Goal: Transaction & Acquisition: Purchase product/service

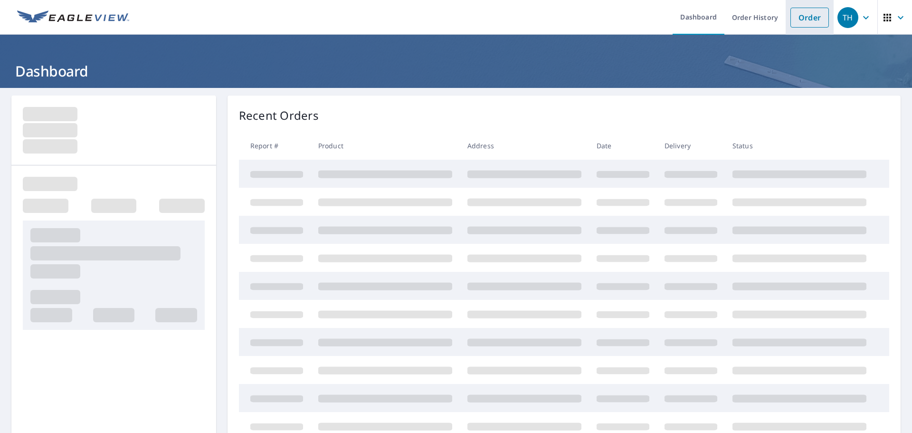
click at [792, 11] on link "Order" at bounding box center [810, 18] width 38 height 20
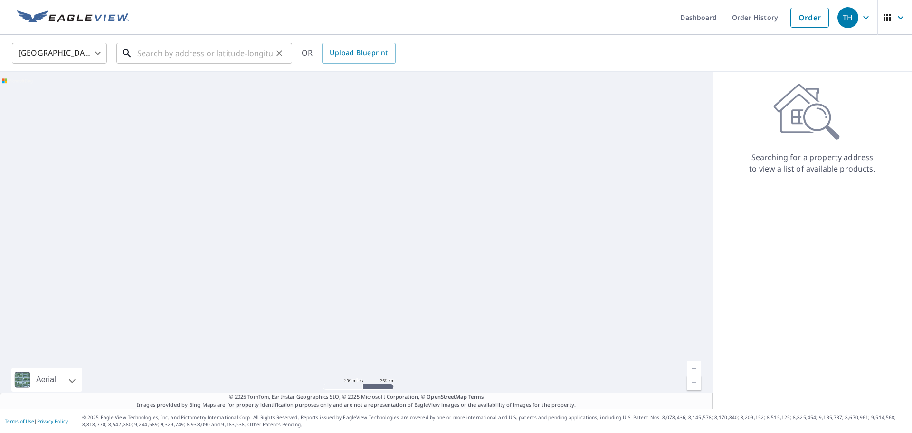
click at [231, 56] on input "text" at bounding box center [204, 53] width 135 height 27
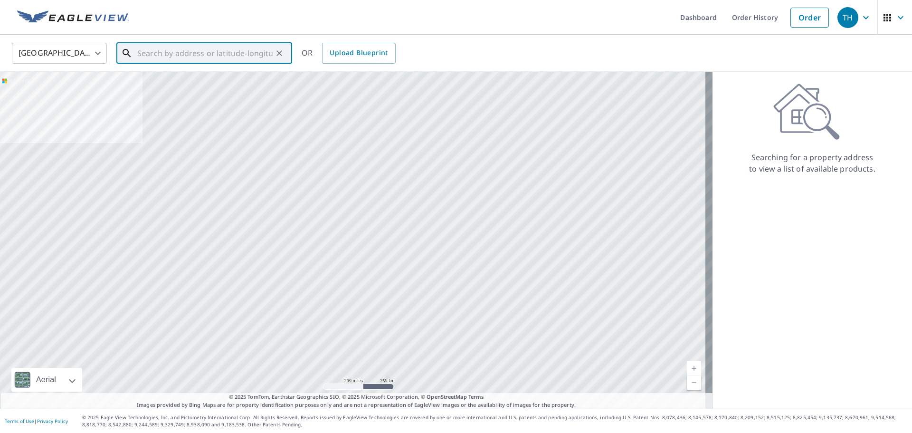
paste input "Hey {{contact.first_name}}, here is a quick video"
click at [228, 51] on input "Hey {{contact.first_name}}, here is a quick video" at bounding box center [204, 53] width 135 height 27
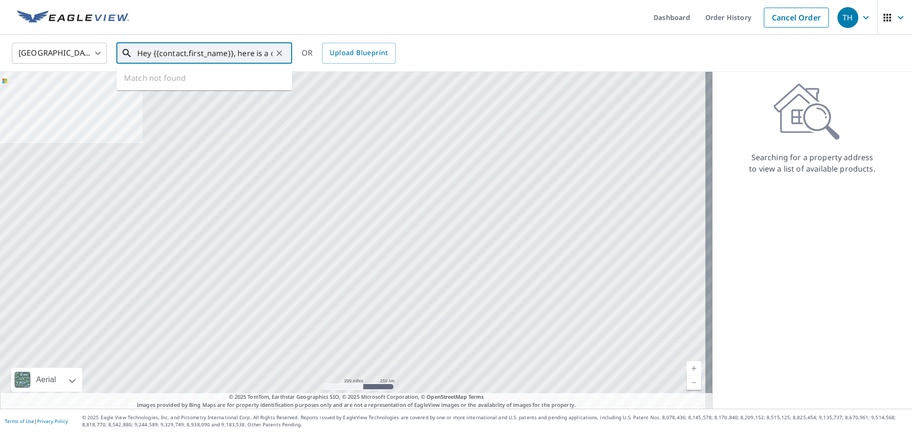
click at [228, 51] on input "Hey {{contact.first_name}}, here is a quick video" at bounding box center [204, 53] width 135 height 27
paste input "[STREET_ADDRESS]"
click at [218, 80] on span "[STREET_ADDRESS]" at bounding box center [209, 80] width 149 height 11
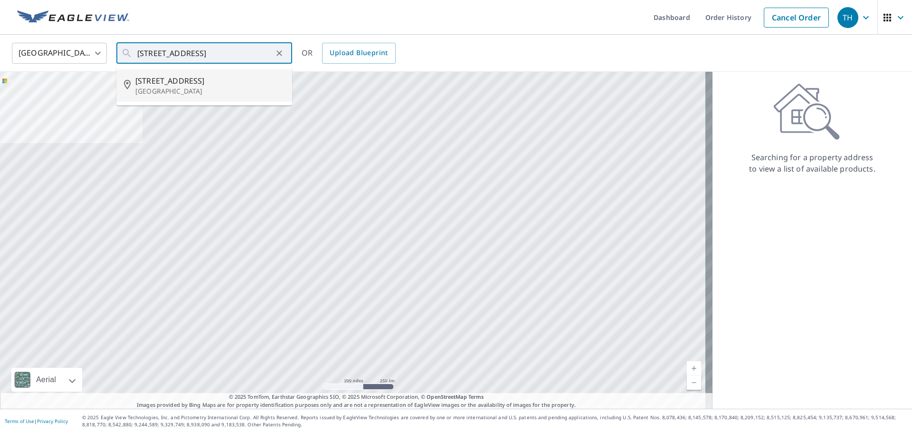
type input "[STREET_ADDRESS]"
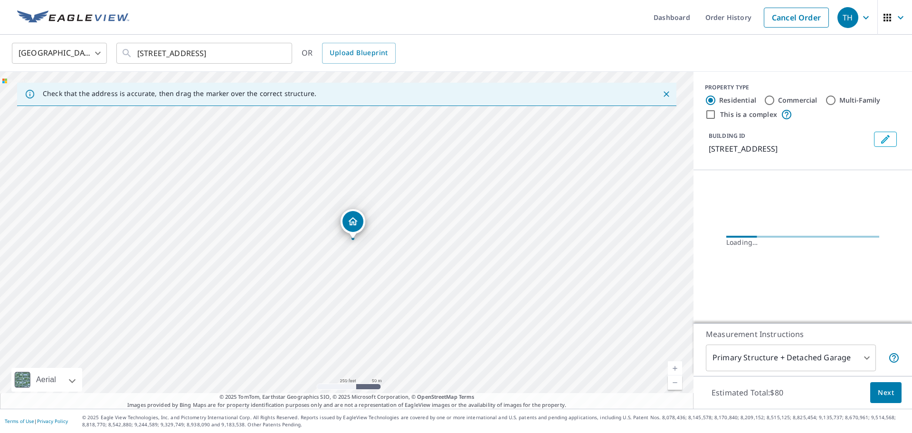
scroll to position [0, 0]
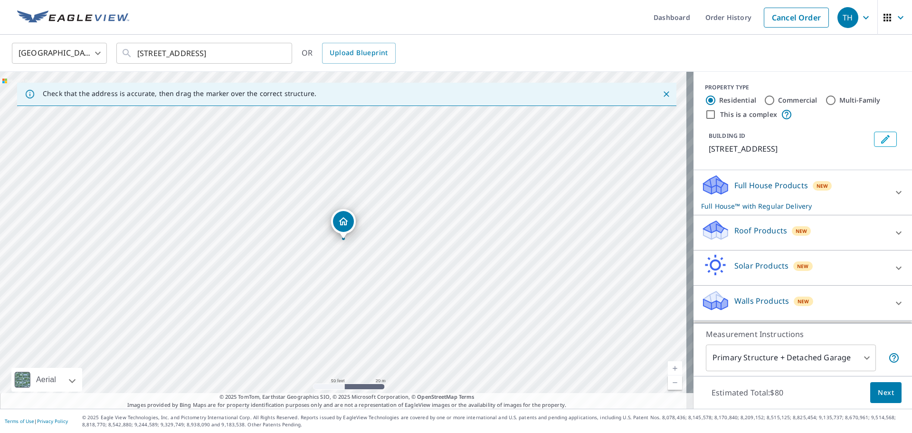
click at [753, 236] on p "Roof Products" at bounding box center [761, 230] width 53 height 11
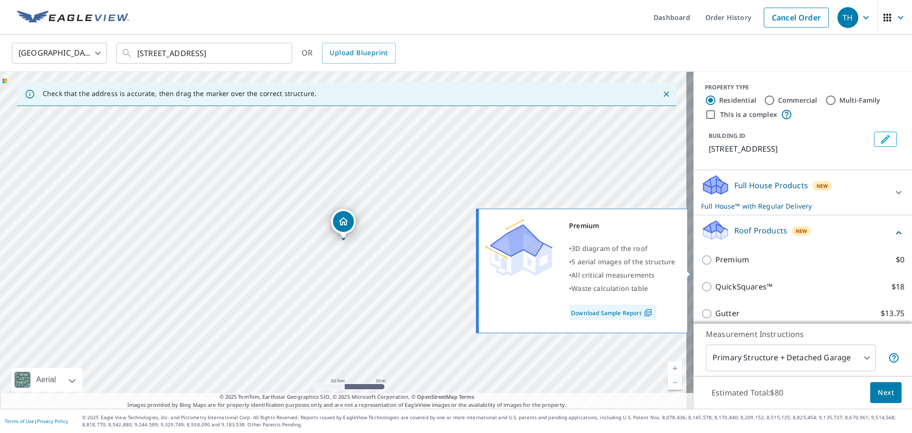
click at [716, 266] on p "Premium" at bounding box center [733, 260] width 34 height 12
click at [714, 266] on input "Premium $0" at bounding box center [708, 259] width 14 height 11
checkbox input "true"
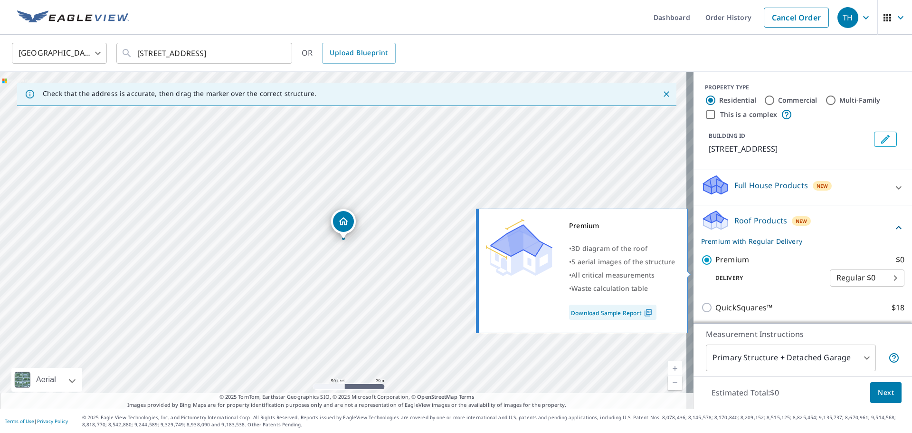
checkbox input "false"
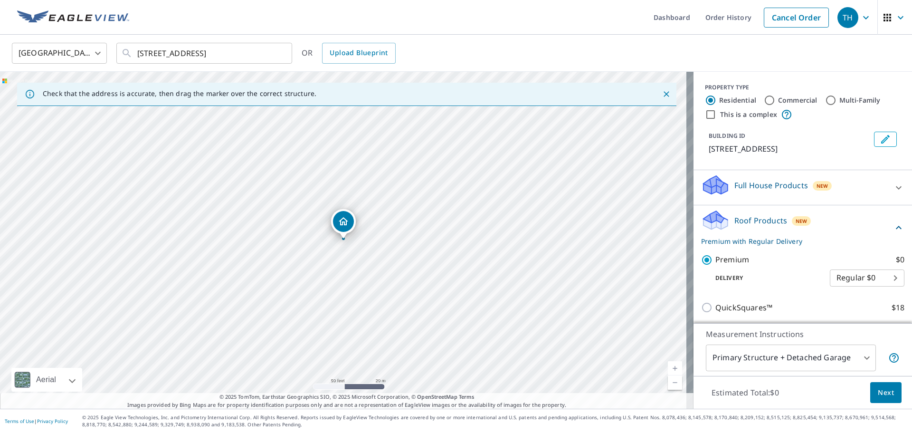
click at [758, 355] on body "TH TH Dashboard Order History Cancel Order TH [GEOGRAPHIC_DATA] US ​ [STREET_AD…" at bounding box center [456, 216] width 912 height 433
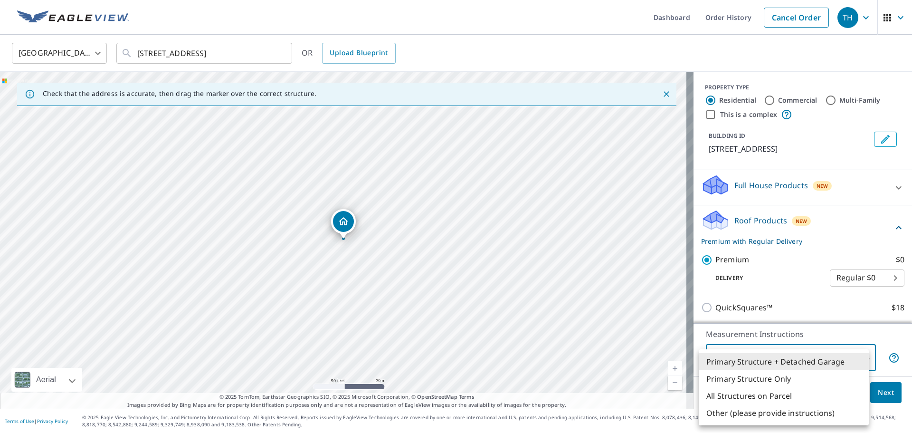
click at [749, 379] on li "Primary Structure Only" at bounding box center [784, 378] width 170 height 17
type input "2"
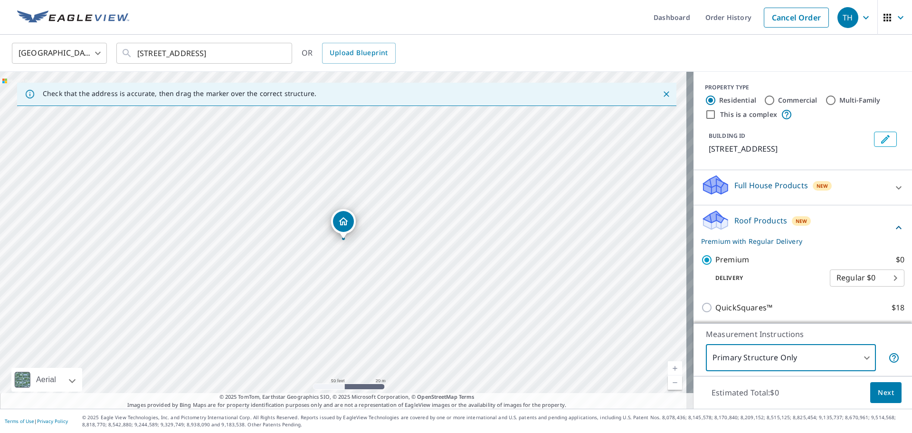
click at [878, 393] on span "Next" at bounding box center [886, 393] width 16 height 12
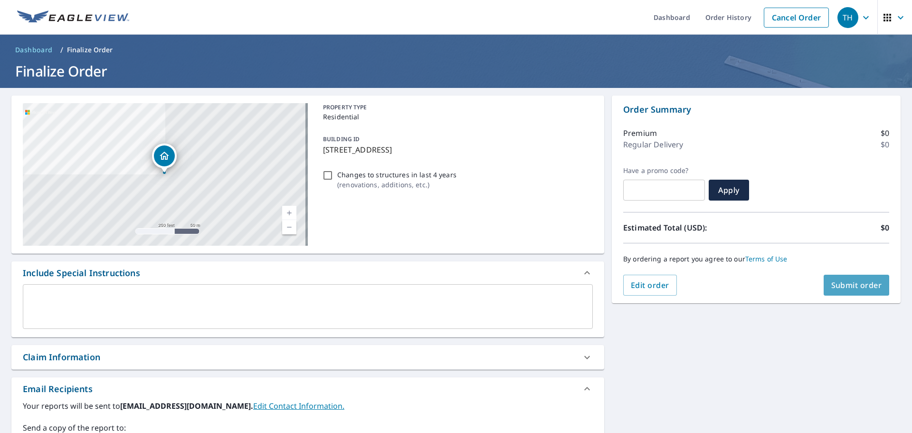
click at [831, 288] on span "Submit order" at bounding box center [856, 285] width 51 height 10
